Goal: Information Seeking & Learning: Learn about a topic

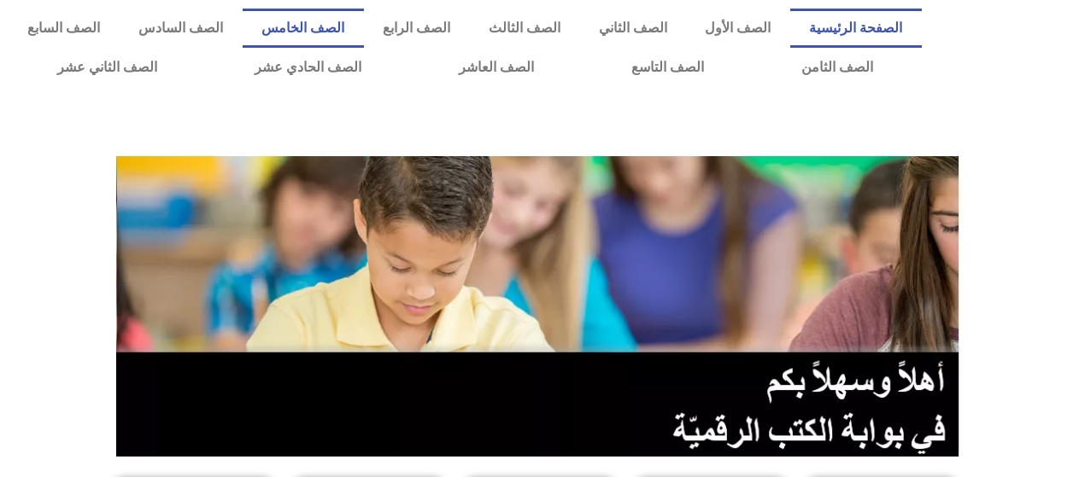
click at [364, 22] on link "الصف الخامس" at bounding box center [303, 28] width 121 height 39
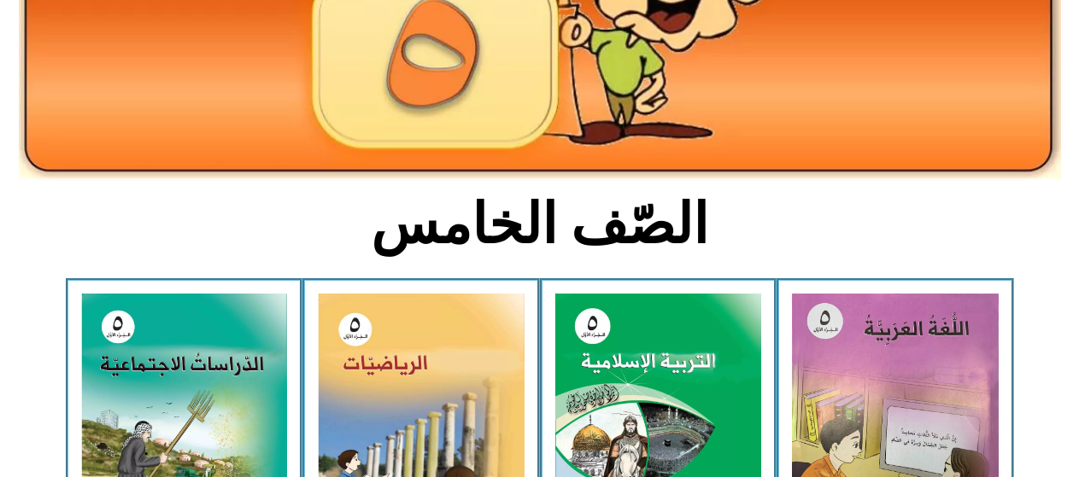
scroll to position [342, 0]
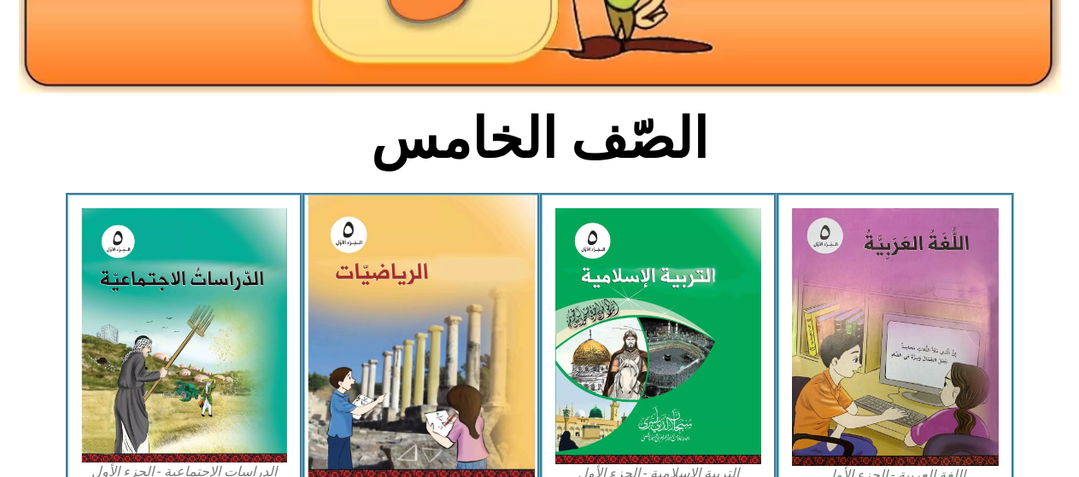
click at [394, 367] on img at bounding box center [420, 338] width 227 height 285
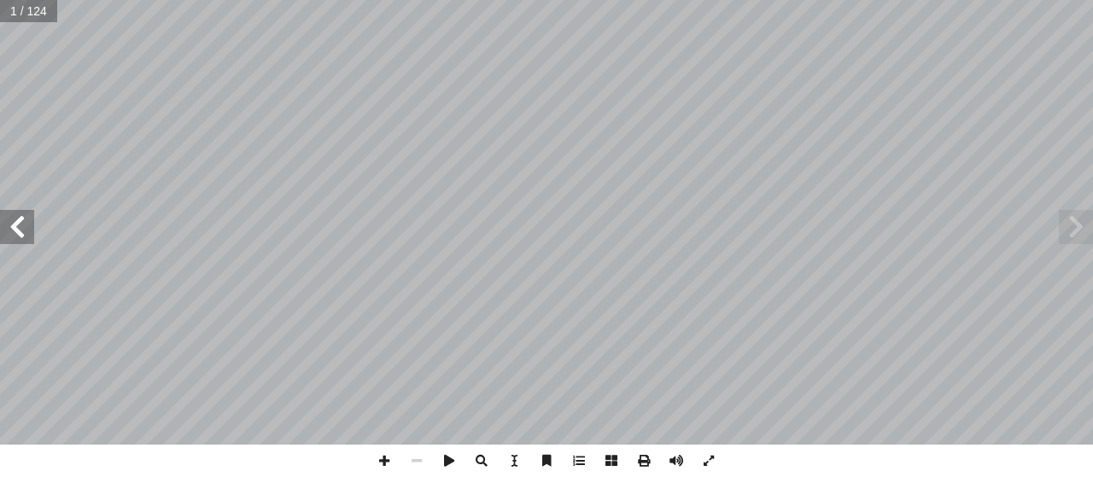
click at [32, 228] on span at bounding box center [17, 227] width 34 height 34
click at [18, 229] on span at bounding box center [17, 227] width 34 height 34
click at [19, 229] on span at bounding box center [17, 227] width 34 height 34
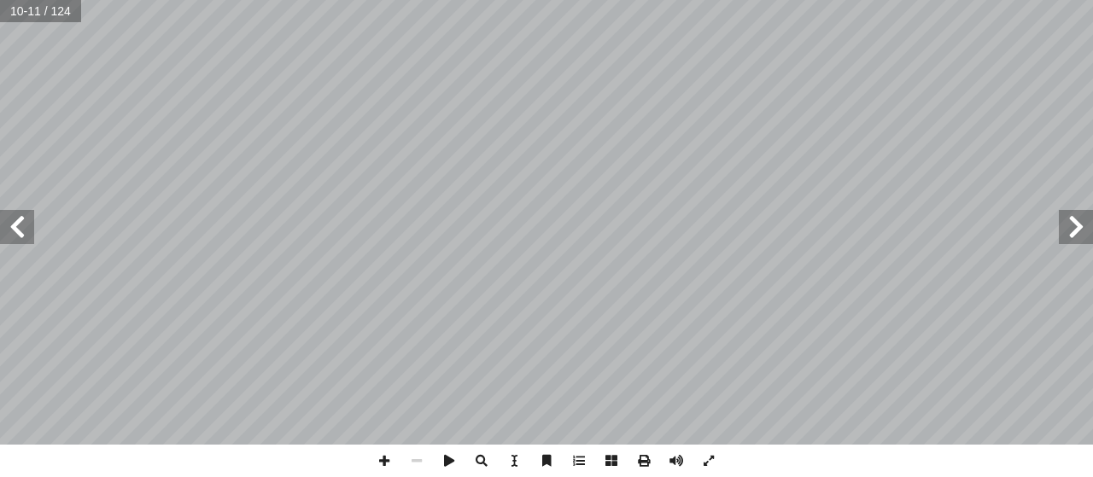
click at [19, 229] on span at bounding box center [17, 227] width 34 height 34
click at [12, 237] on span at bounding box center [17, 227] width 34 height 34
click at [13, 214] on span at bounding box center [17, 227] width 34 height 34
click at [383, 471] on span at bounding box center [384, 461] width 32 height 32
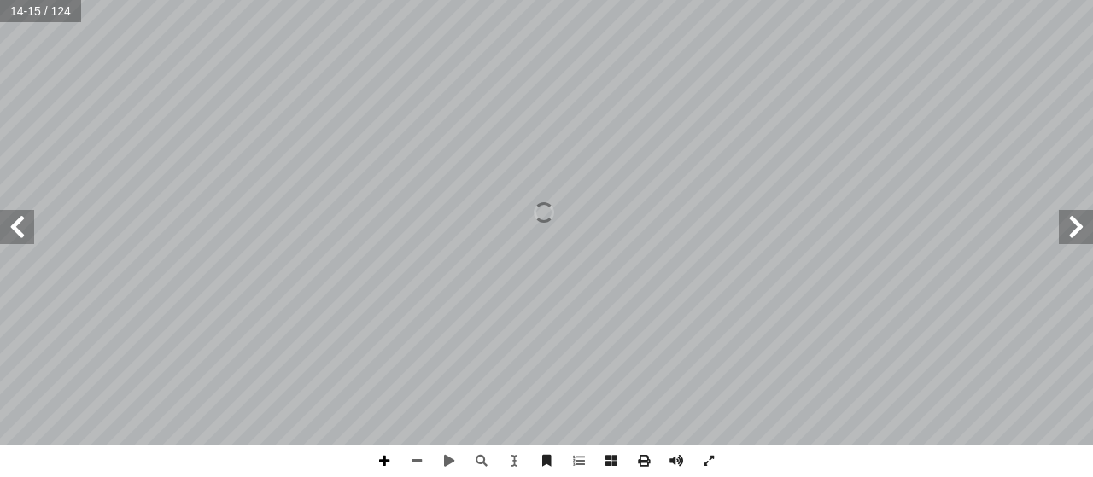
click at [383, 471] on span at bounding box center [384, 461] width 32 height 32
click at [440, 155] on html "الصفحة الرئيسية الصف الأول الصف الثاني الصف الثالث الصف الرابع الصف الخامس الصف…" at bounding box center [546, 77] width 1093 height 155
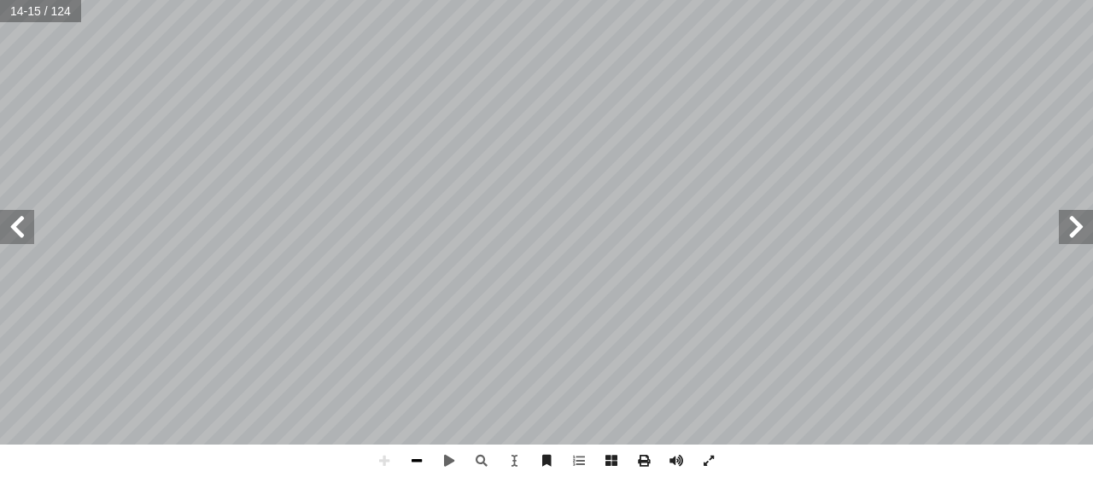
click at [420, 461] on span at bounding box center [417, 461] width 32 height 32
click at [394, 450] on span at bounding box center [384, 461] width 32 height 32
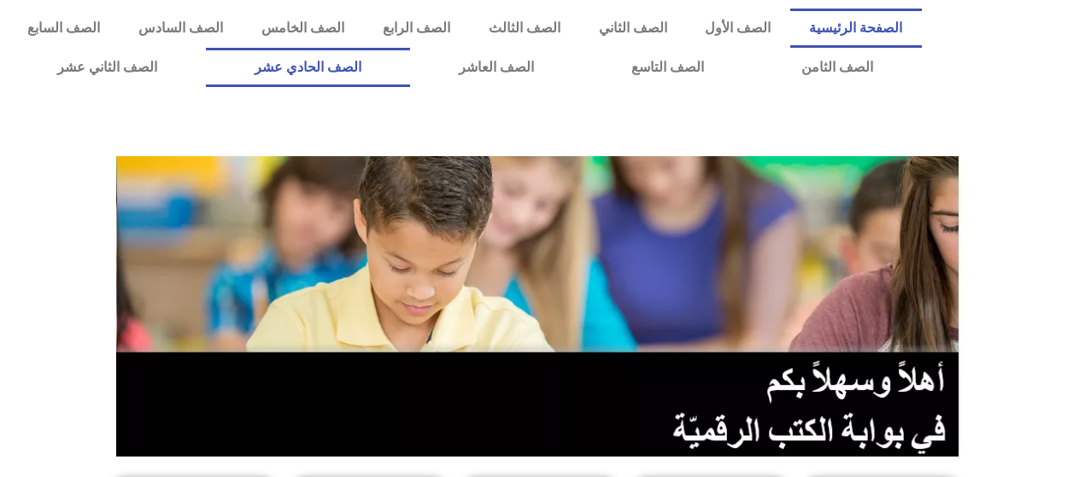
click at [383, 73] on link "الصف الحادي عشر" at bounding box center [308, 67] width 204 height 39
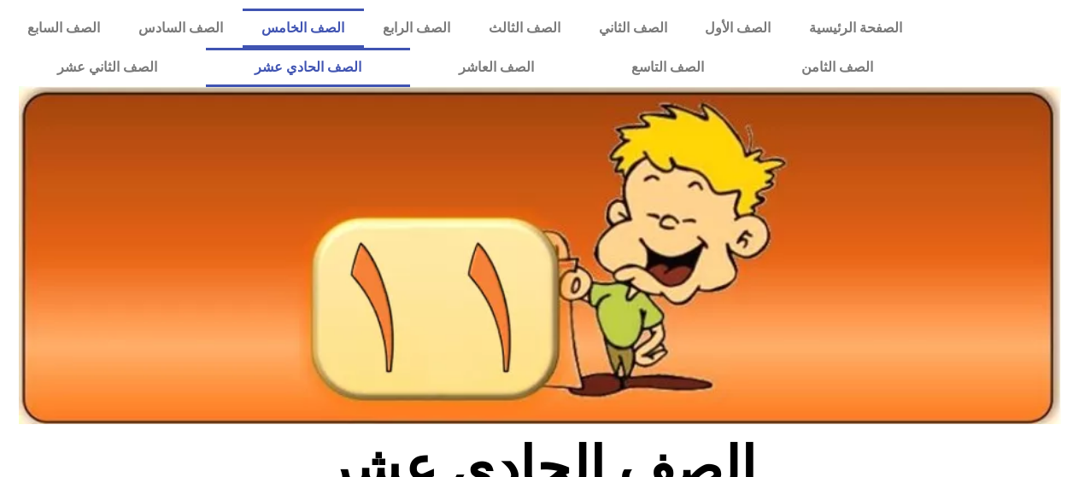
click at [364, 20] on link "الصف الخامس" at bounding box center [303, 28] width 121 height 39
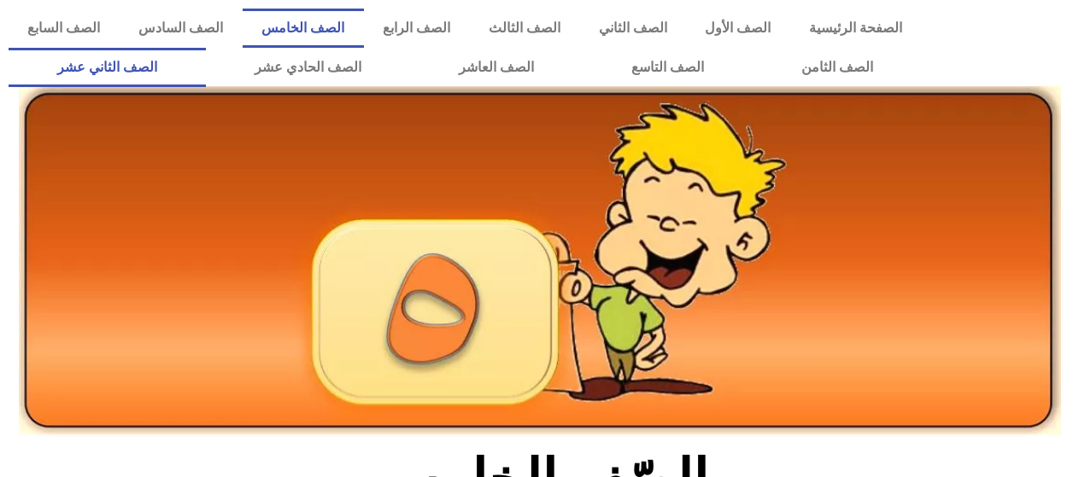
click at [162, 52] on link "الصف الثاني عشر" at bounding box center [107, 67] width 197 height 39
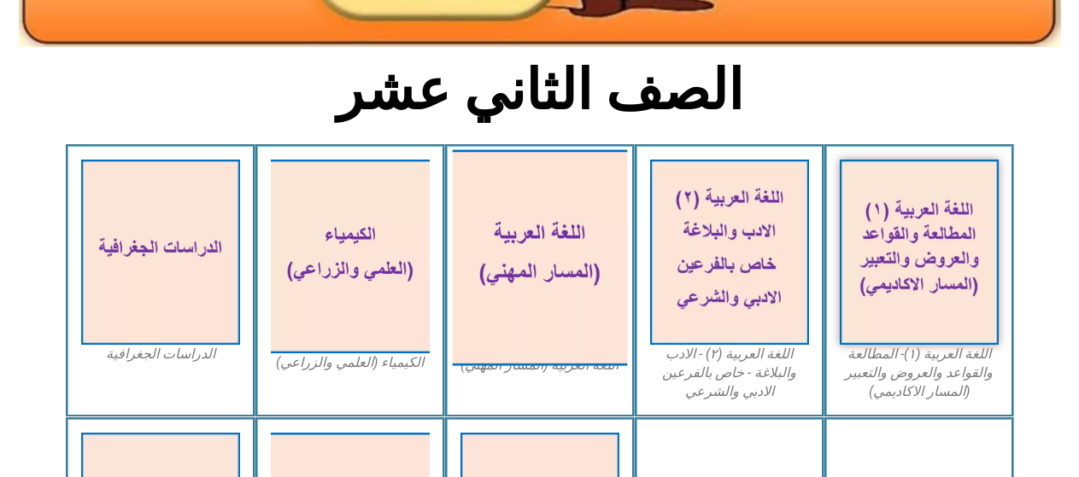
scroll to position [427, 0]
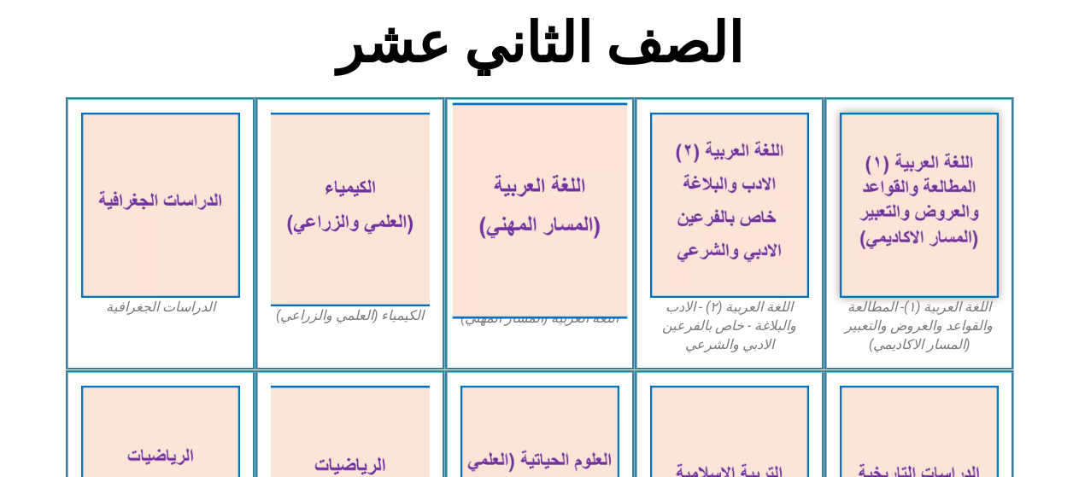
click at [536, 246] on img at bounding box center [539, 211] width 175 height 216
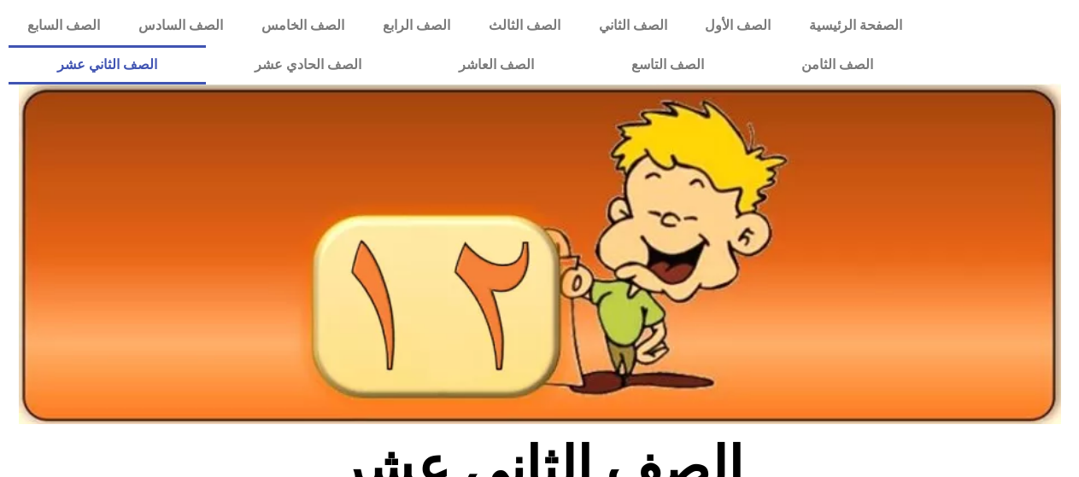
scroll to position [0, 0]
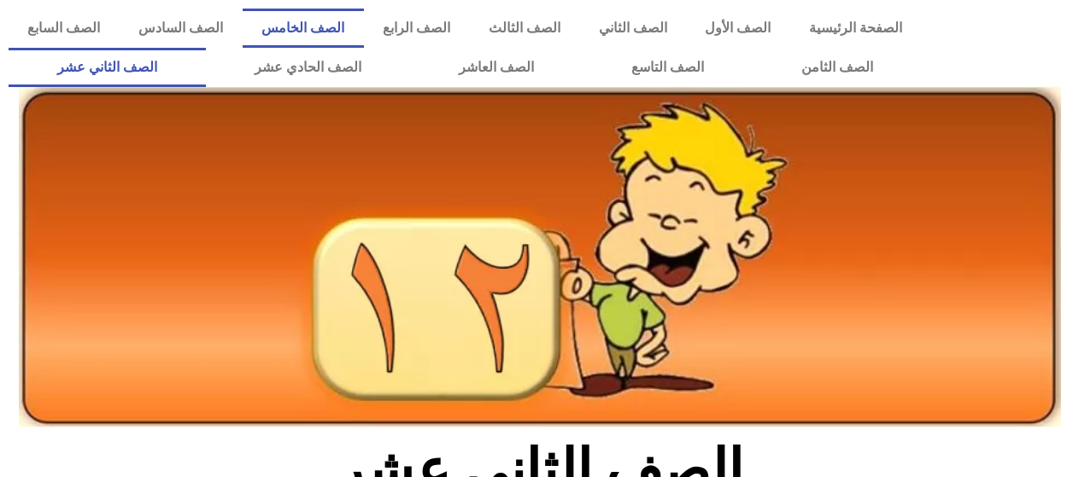
click at [364, 36] on link "الصف الخامس" at bounding box center [303, 28] width 121 height 39
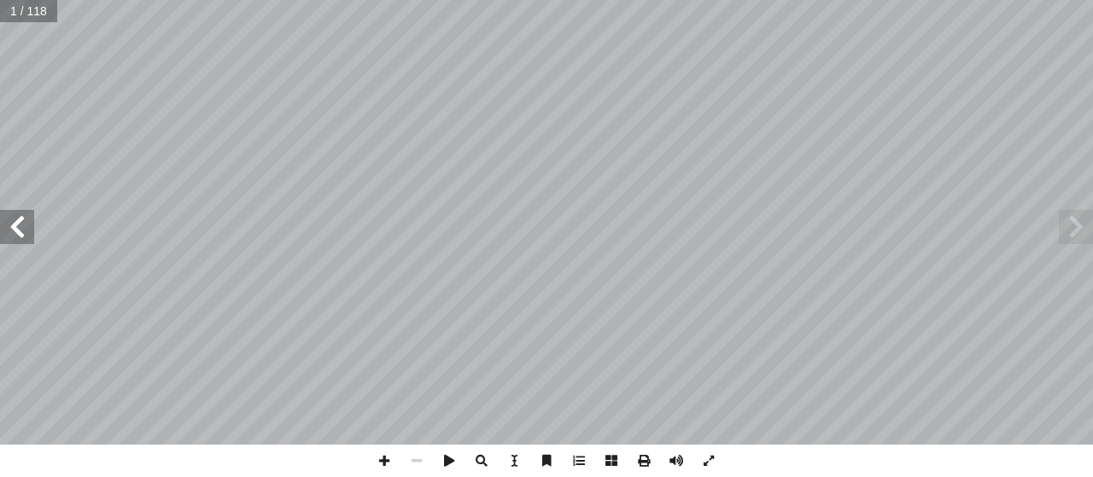
click at [13, 221] on span at bounding box center [17, 227] width 34 height 34
click at [4, 220] on span at bounding box center [17, 227] width 34 height 34
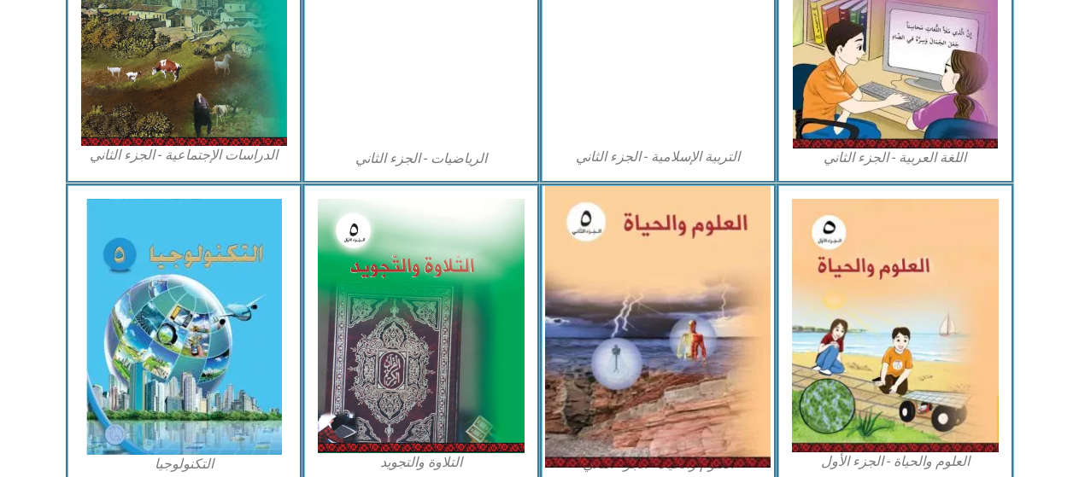
scroll to position [1052, 0]
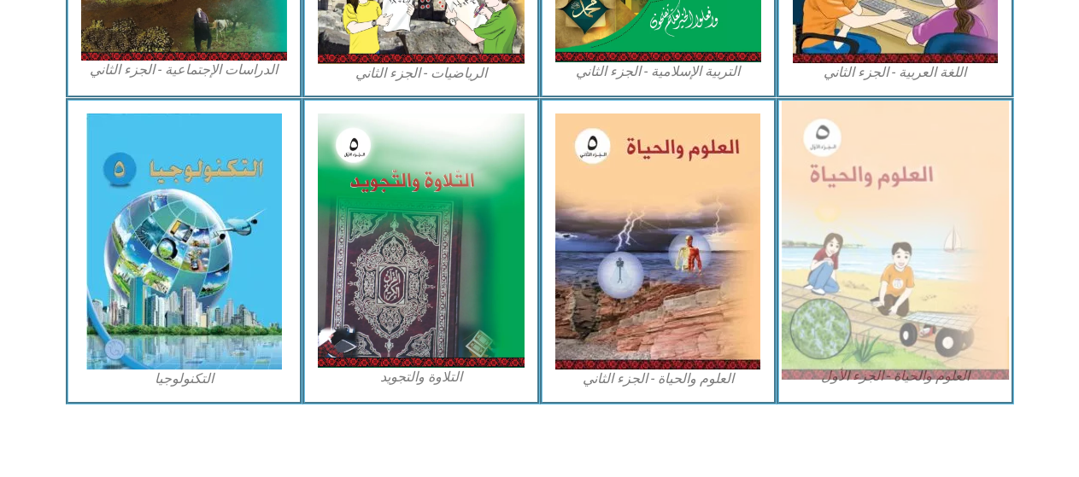
click at [826, 200] on img at bounding box center [895, 240] width 227 height 279
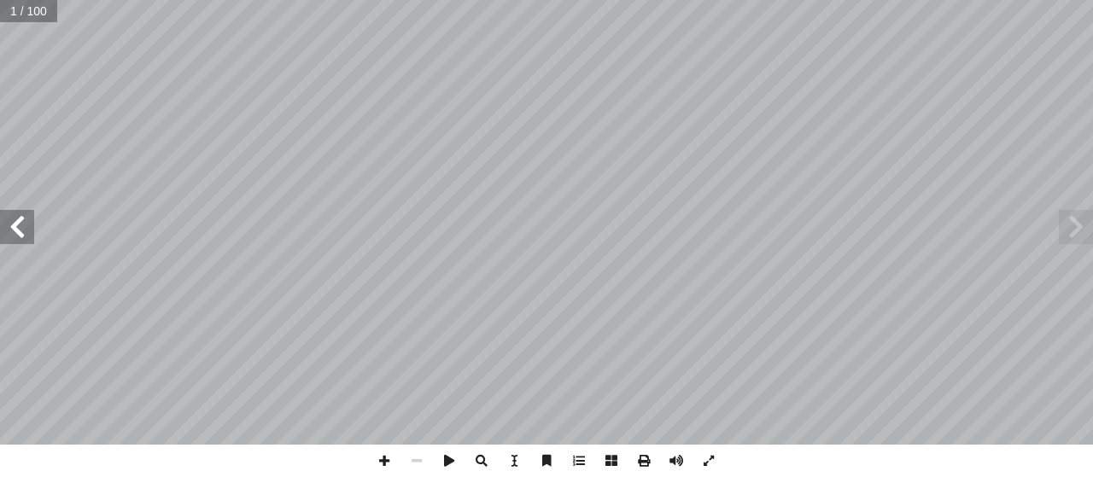
click at [0, 220] on span at bounding box center [17, 227] width 34 height 34
click at [10, 224] on span at bounding box center [17, 227] width 34 height 34
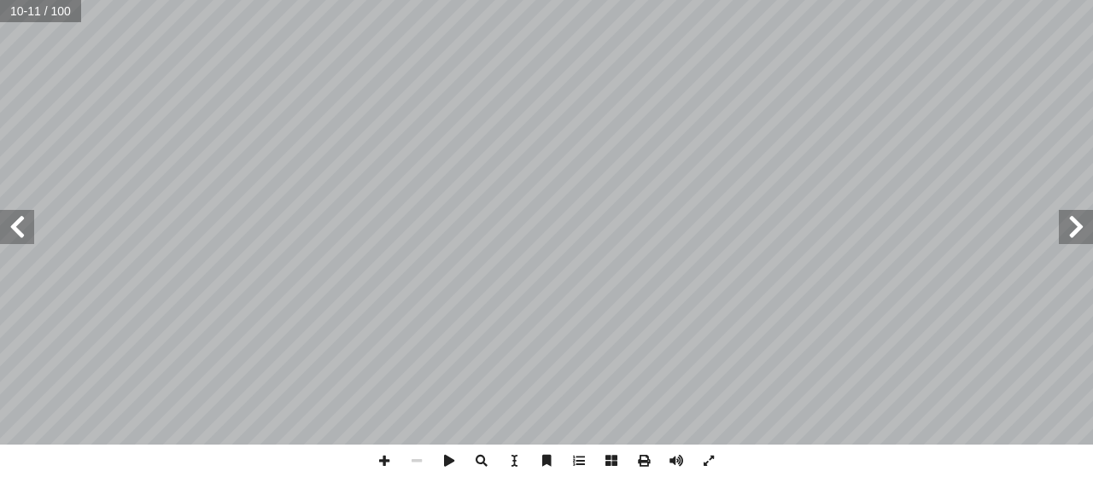
click at [17, 235] on span at bounding box center [17, 227] width 34 height 34
click at [389, 454] on span at bounding box center [384, 461] width 32 height 32
click at [832, 155] on html "الصفحة الرئيسية الصف الأول الصف الثاني الصف الثالث الصف الرابع الصف الخامس الصف…" at bounding box center [546, 77] width 1093 height 155
click at [9, 214] on span at bounding box center [17, 227] width 34 height 34
click at [1085, 227] on span at bounding box center [1076, 227] width 34 height 34
